Goal: Navigation & Orientation: Find specific page/section

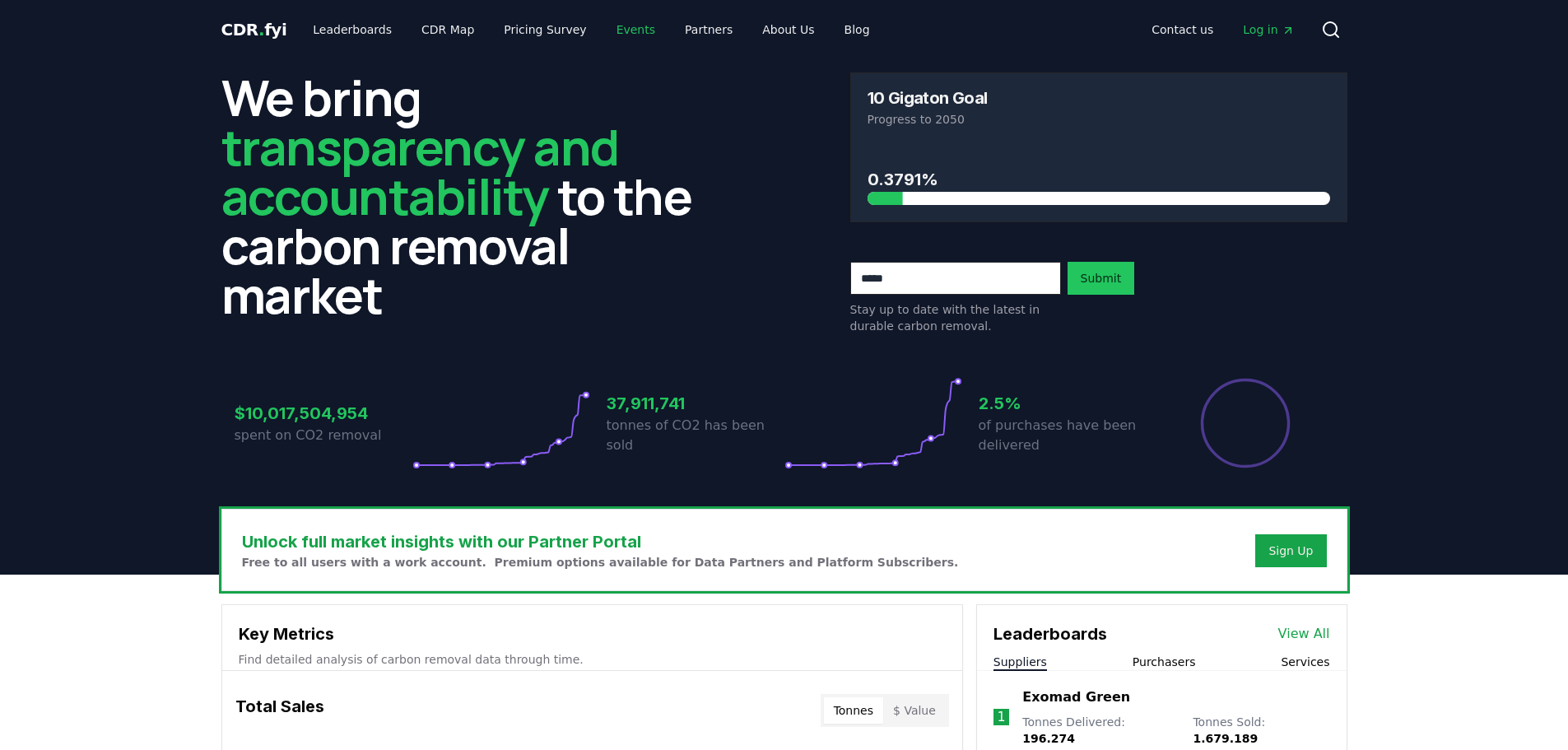
click at [610, 28] on link "Events" at bounding box center [636, 29] width 65 height 29
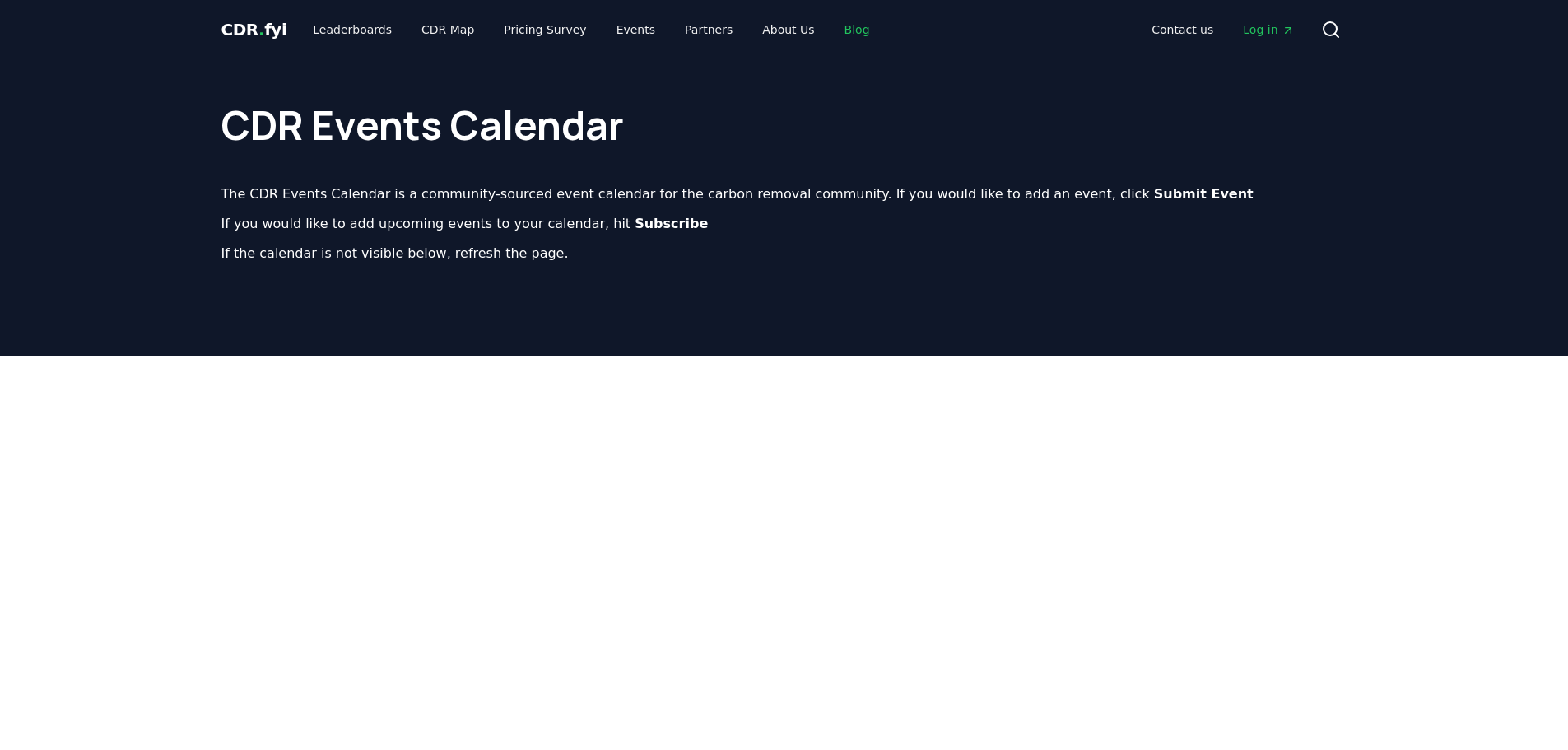
click at [833, 34] on link "Blog" at bounding box center [857, 29] width 52 height 29
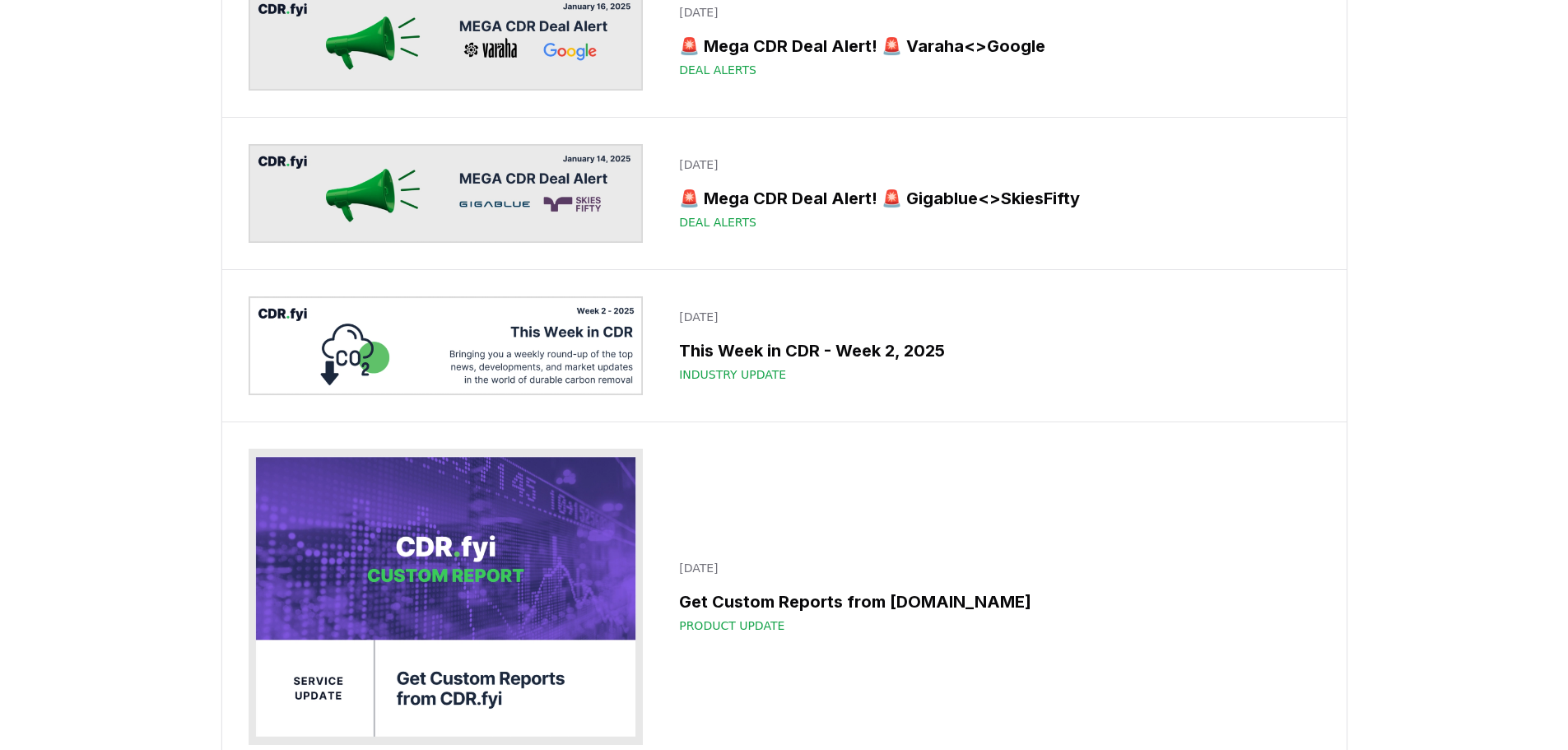
scroll to position [12972, 0]
